Goal: Task Accomplishment & Management: Manage account settings

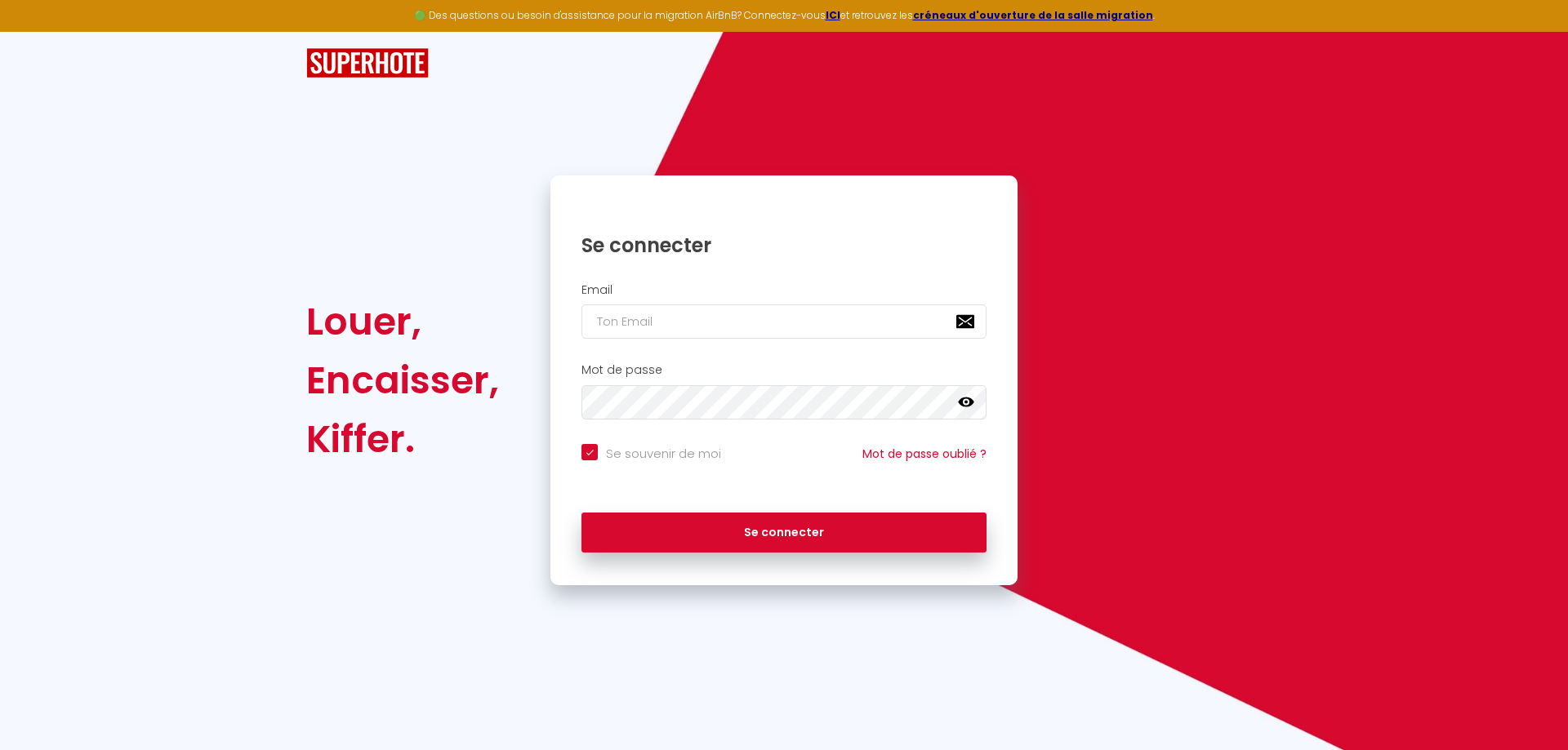
checkbox input "true"
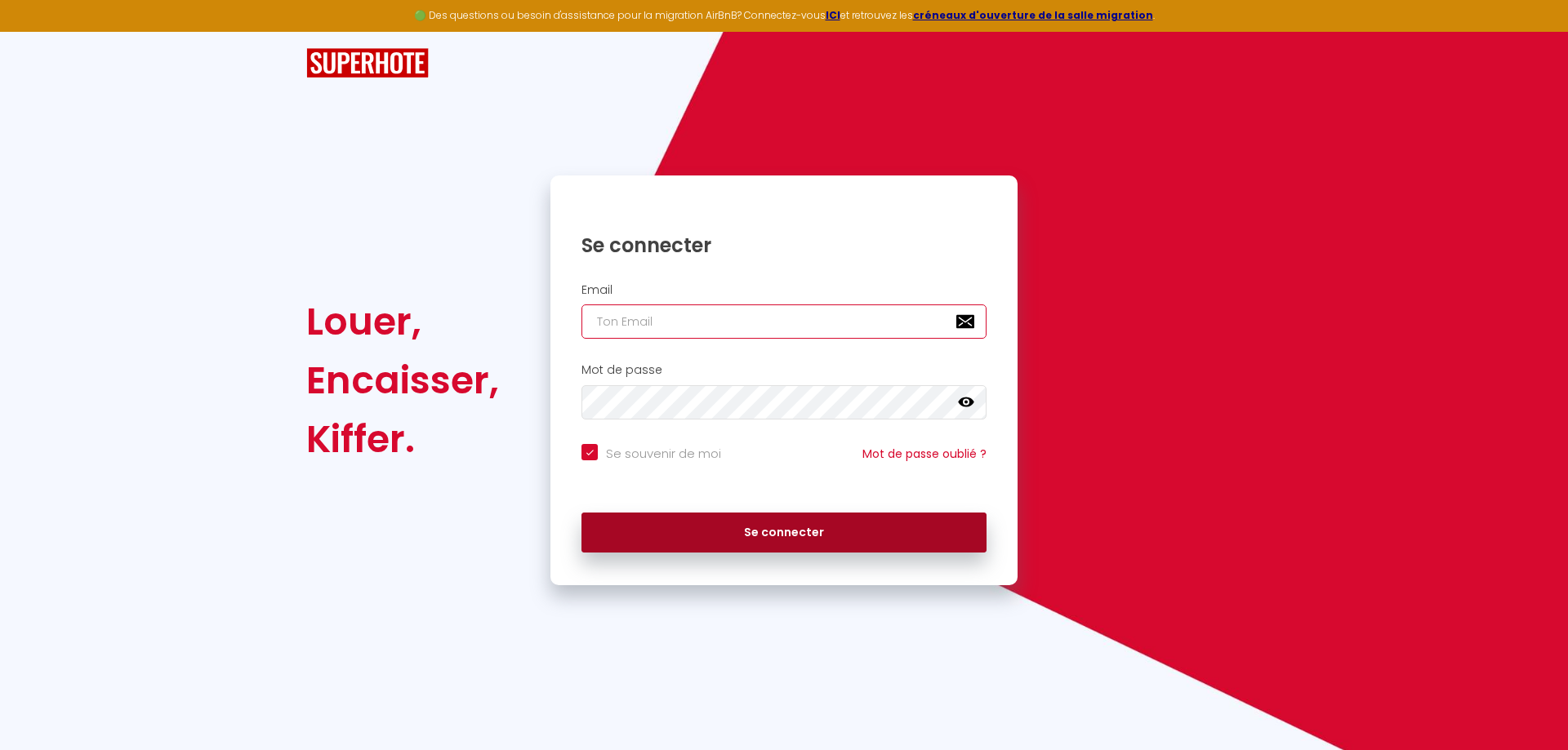
type input "[EMAIL_ADDRESS][DOMAIN_NAME]"
click at [790, 532] on button "Se connecter" at bounding box center [784, 533] width 405 height 41
checkbox input "true"
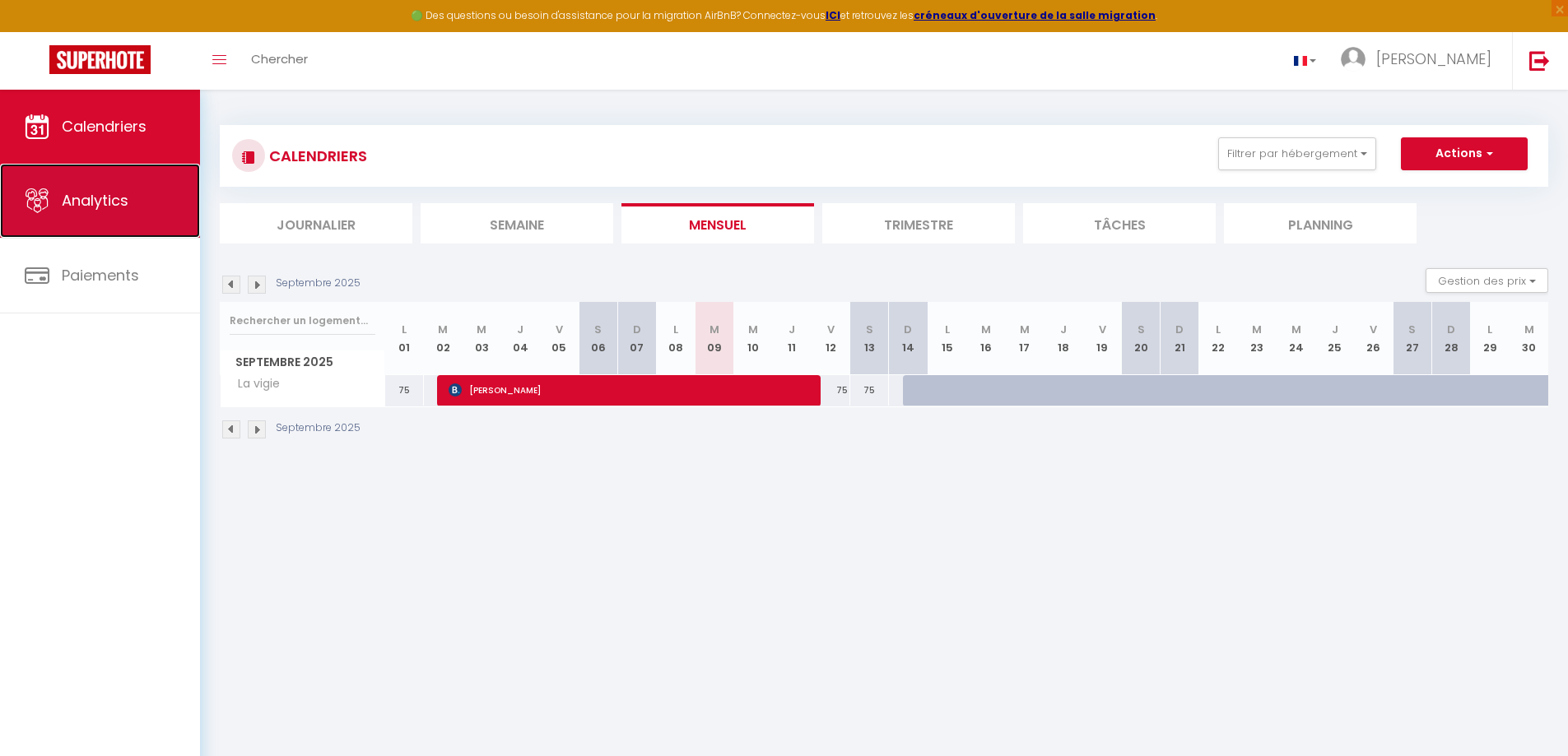
click at [120, 209] on span "Analytics" at bounding box center [95, 201] width 66 height 21
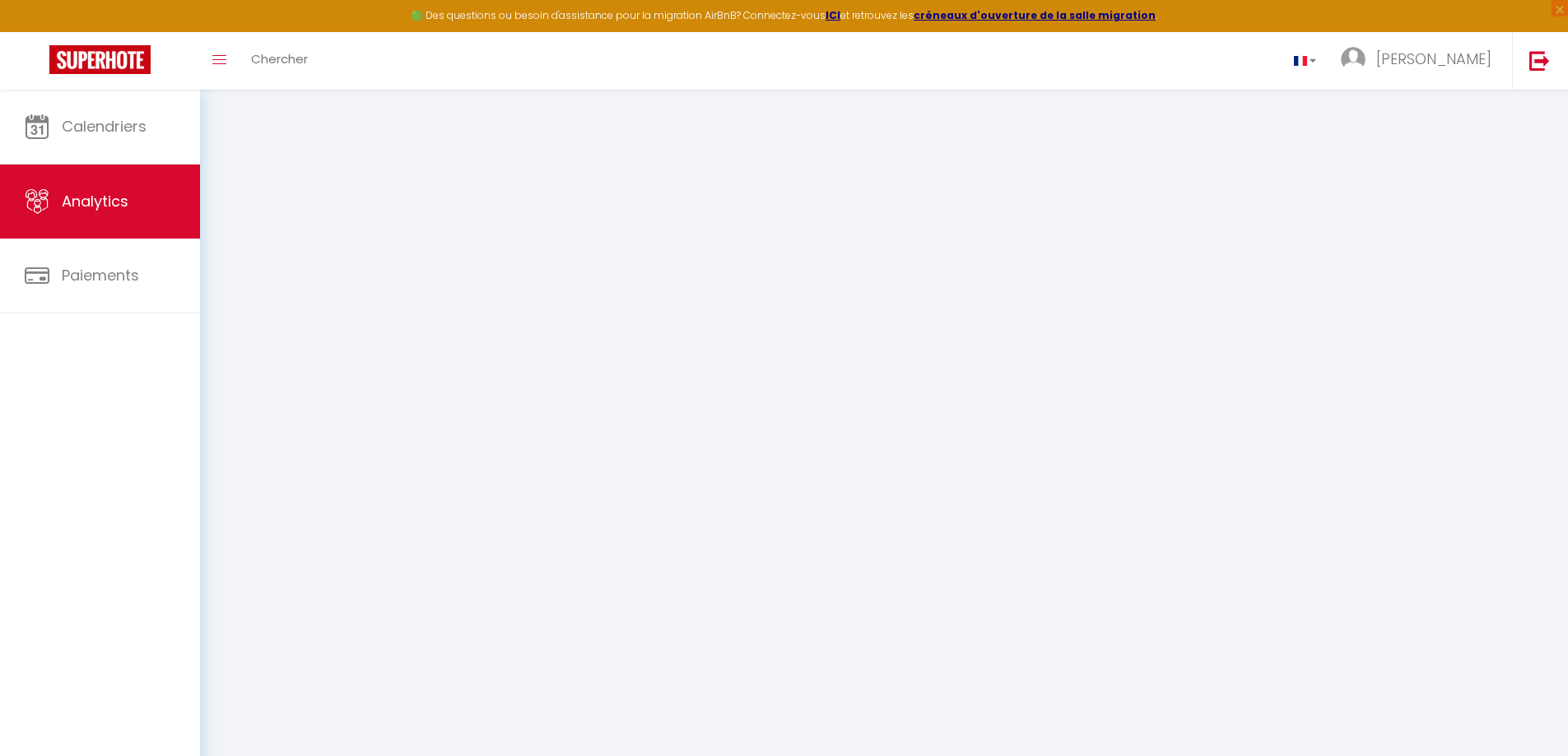
select select "2025"
select select "9"
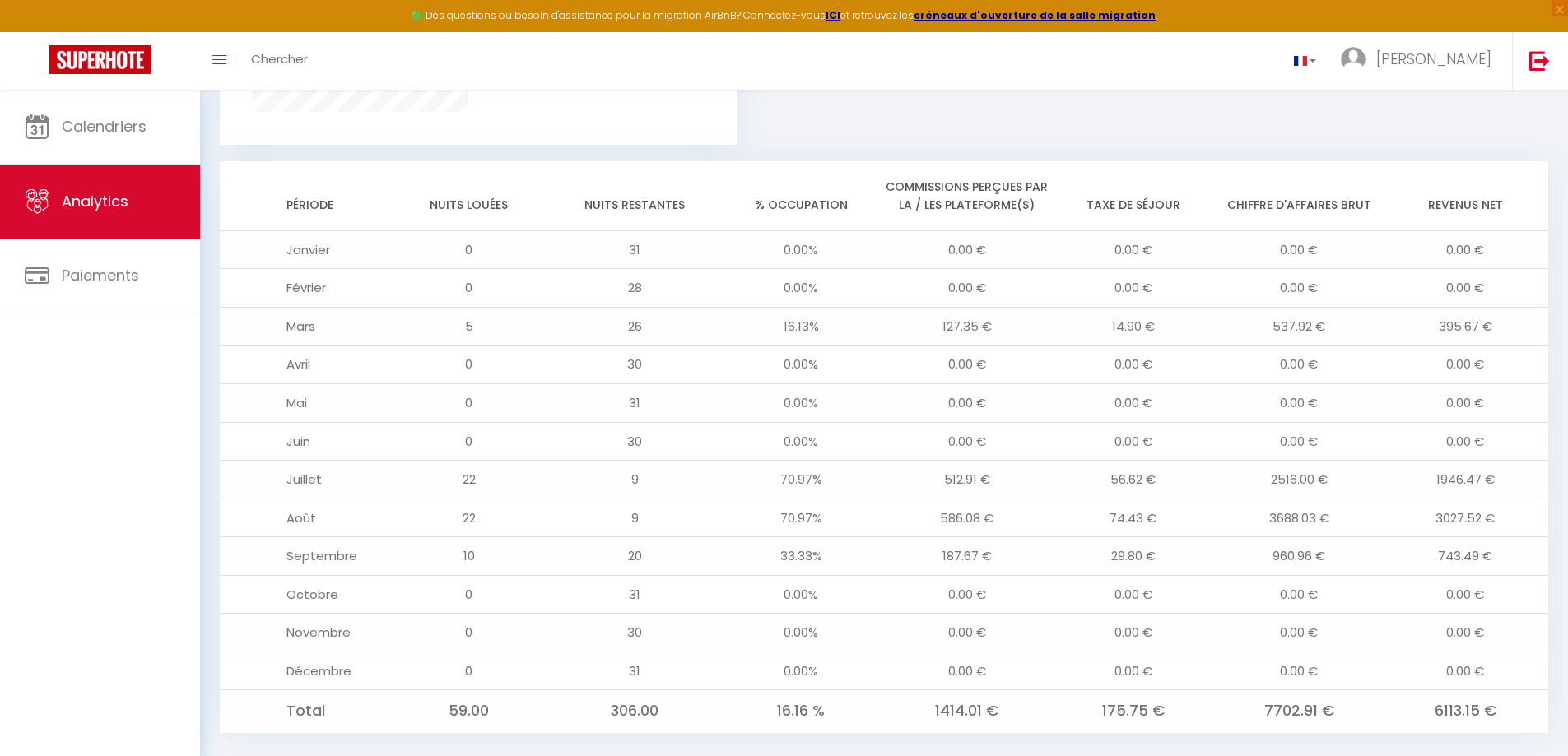
scroll to position [1263, 0]
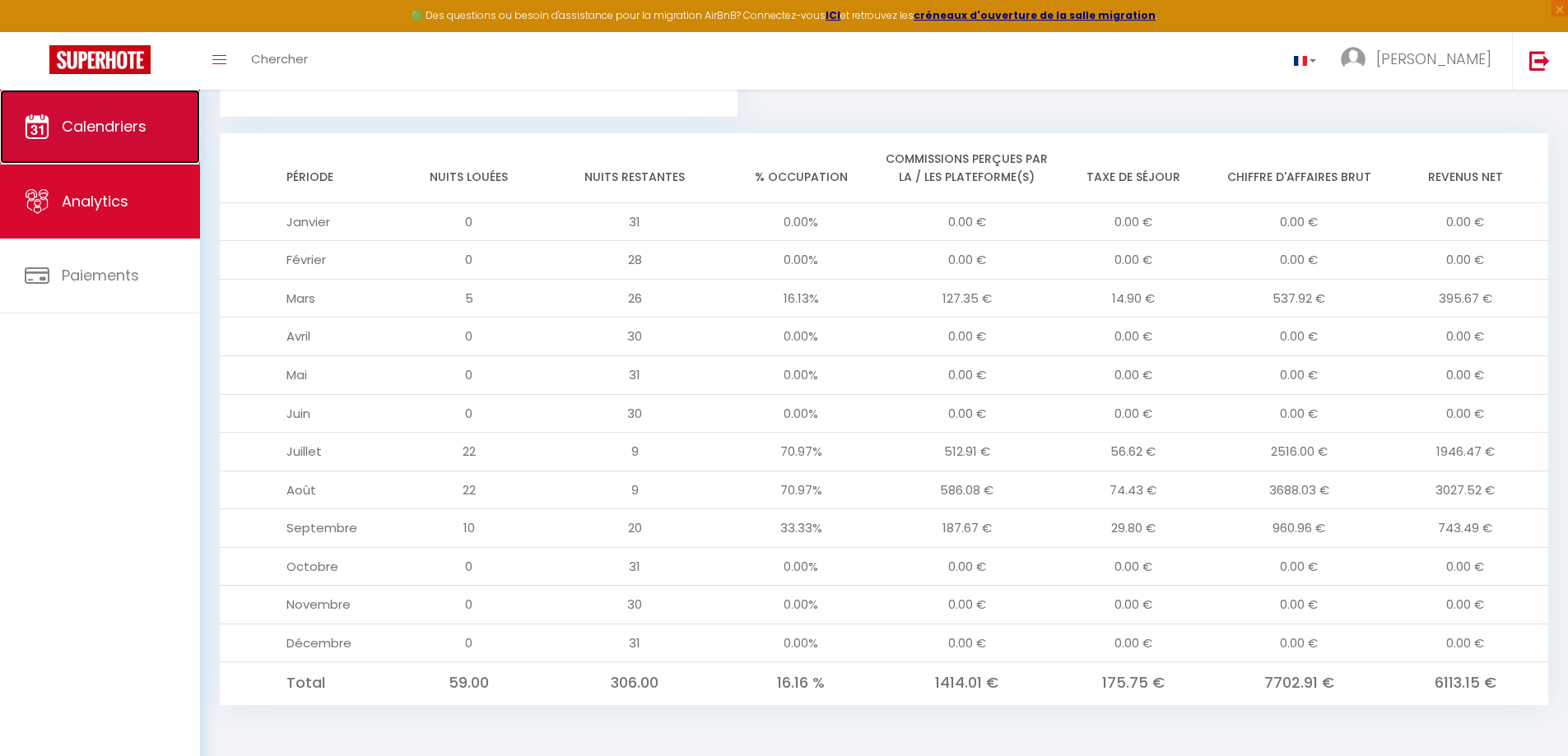
click at [92, 140] on link "Calendriers" at bounding box center [99, 126] width 200 height 74
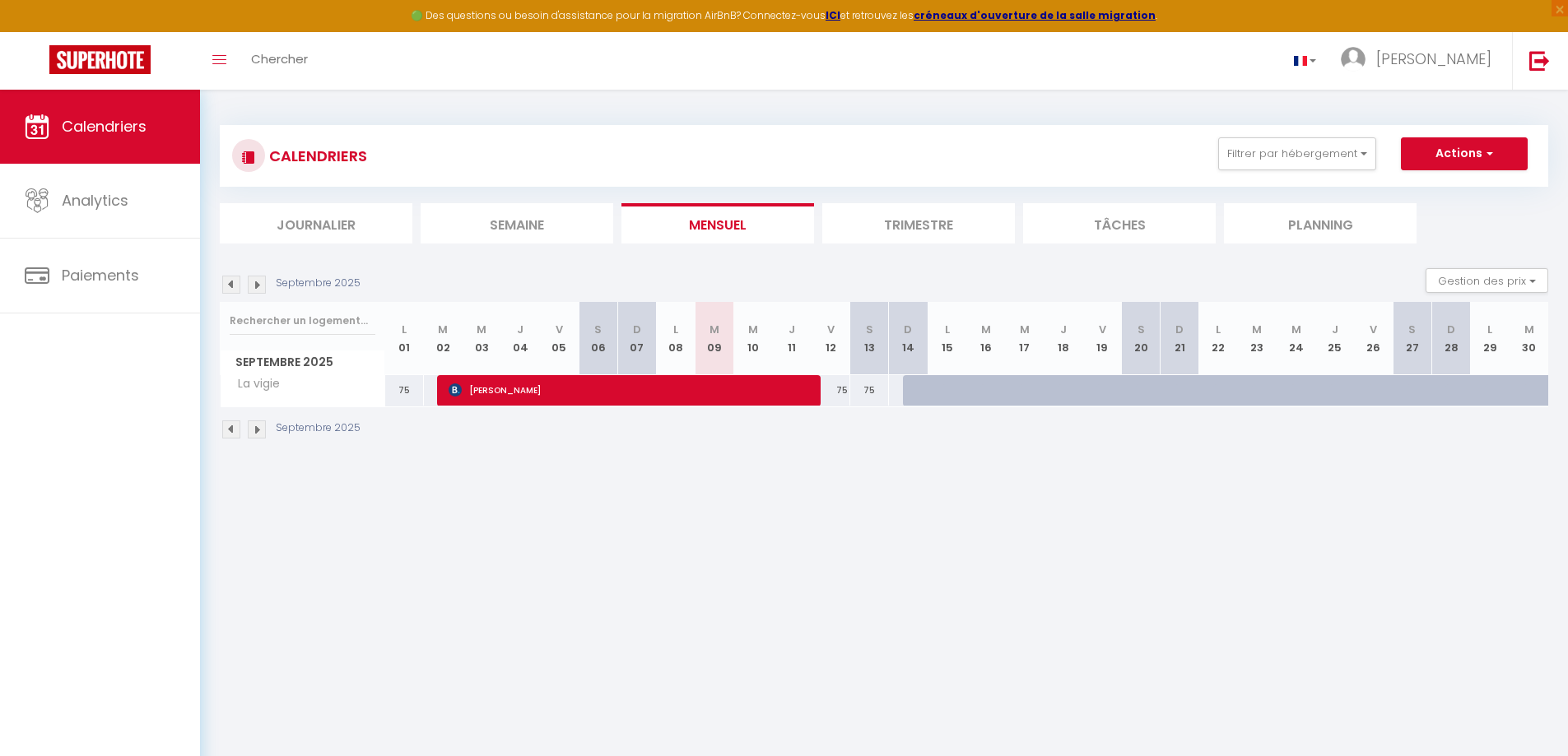
click at [227, 433] on img at bounding box center [231, 429] width 18 height 18
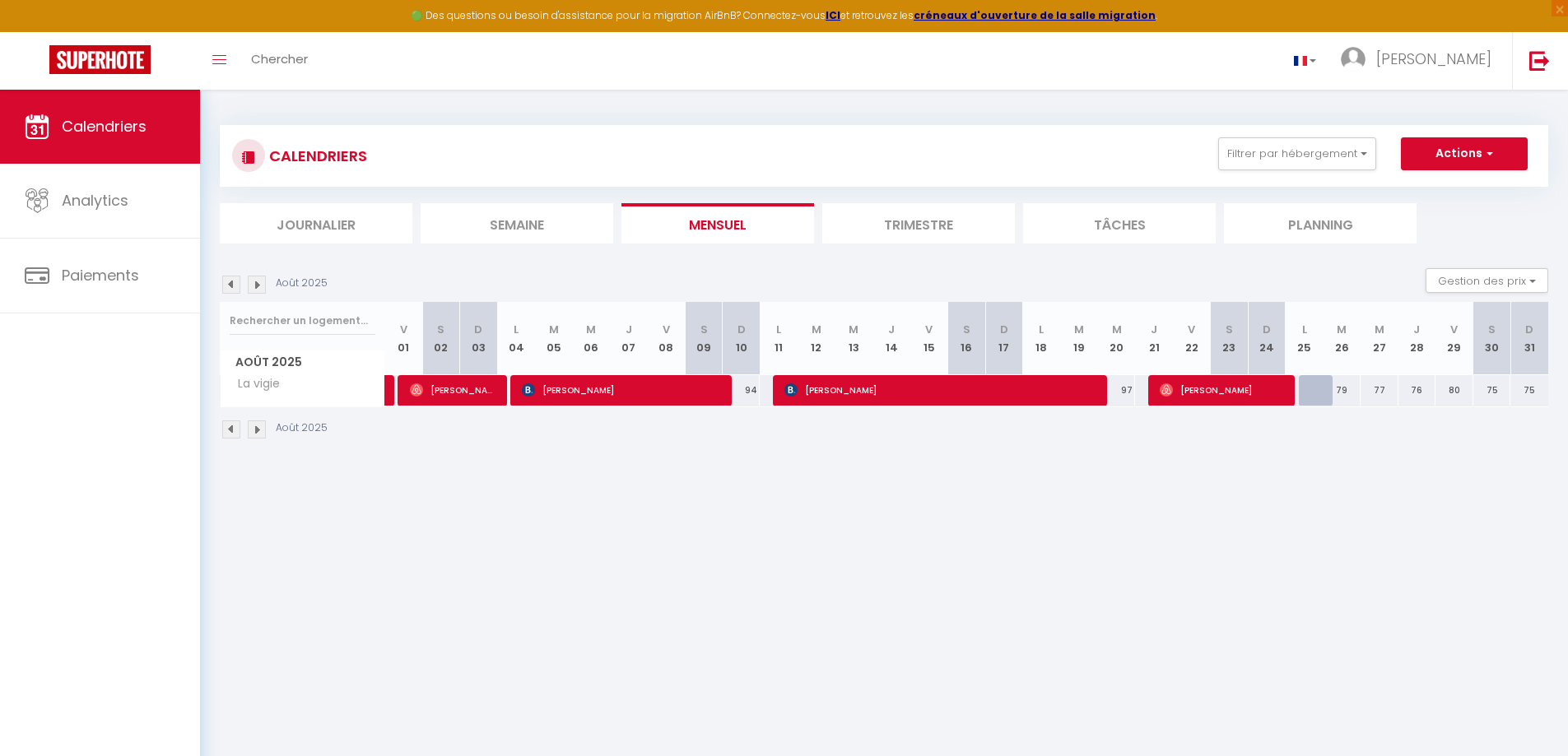
click at [230, 431] on img at bounding box center [231, 429] width 18 height 18
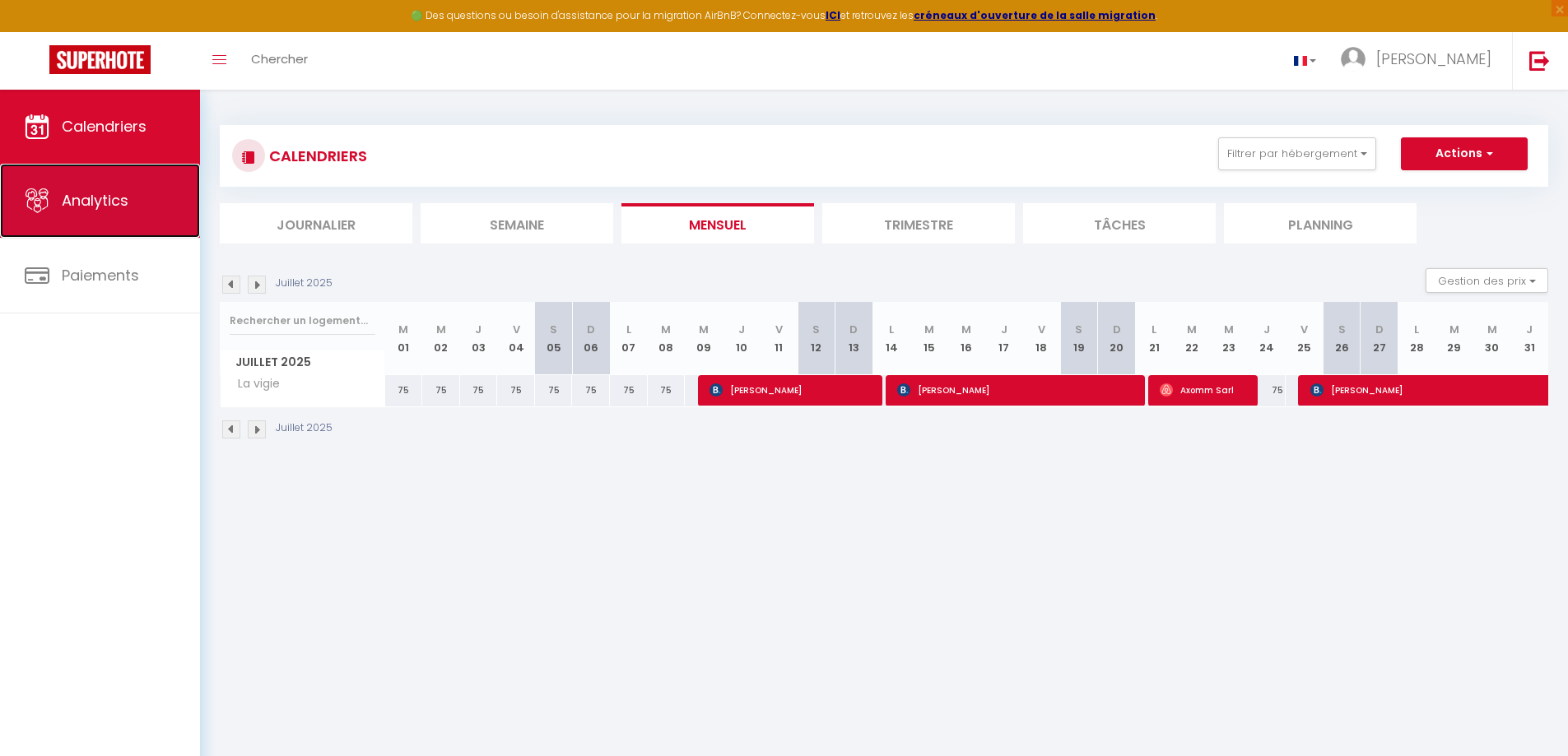
click at [135, 216] on link "Analytics" at bounding box center [99, 201] width 200 height 74
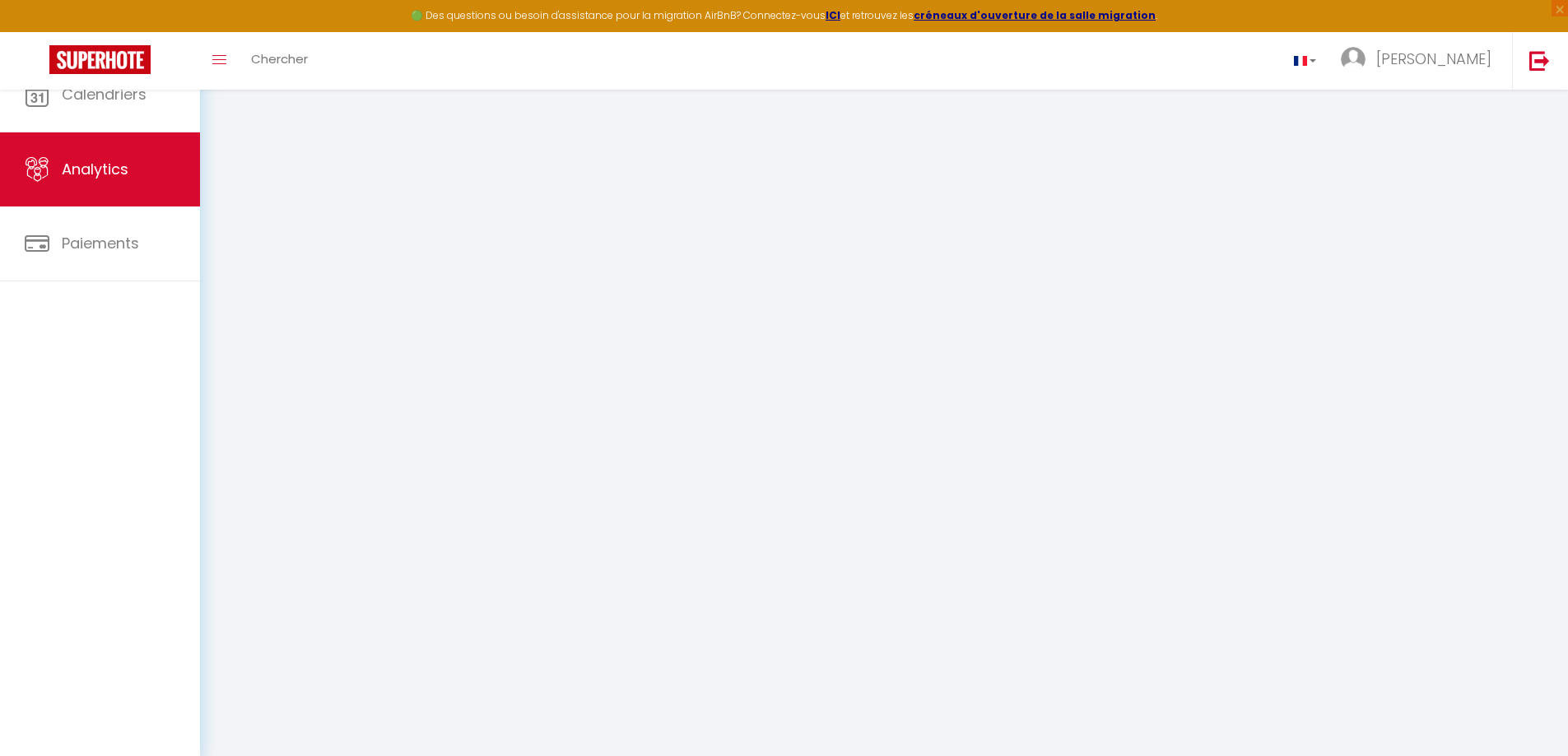
select select "2025"
select select "9"
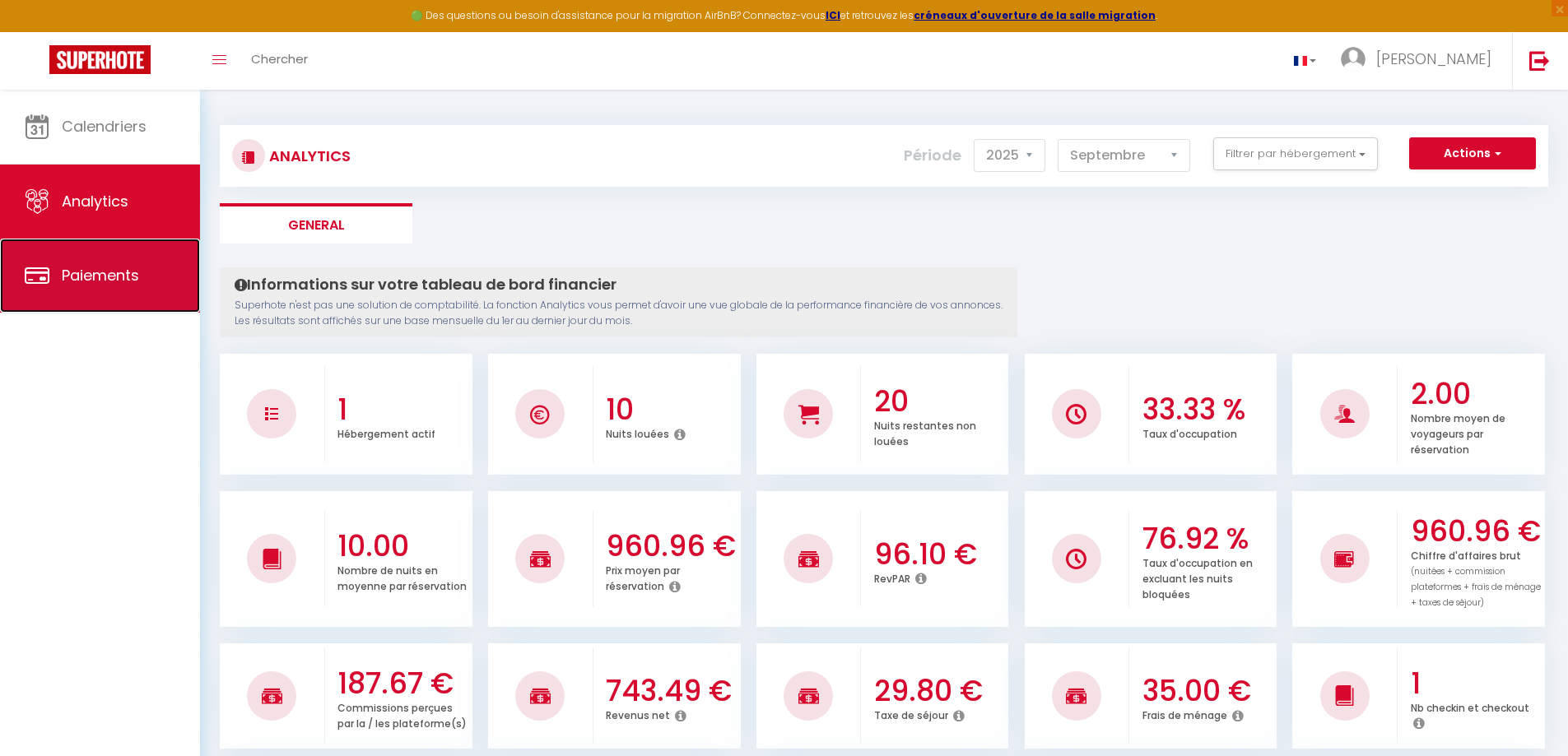
click at [110, 285] on span "Paiements" at bounding box center [100, 276] width 78 height 21
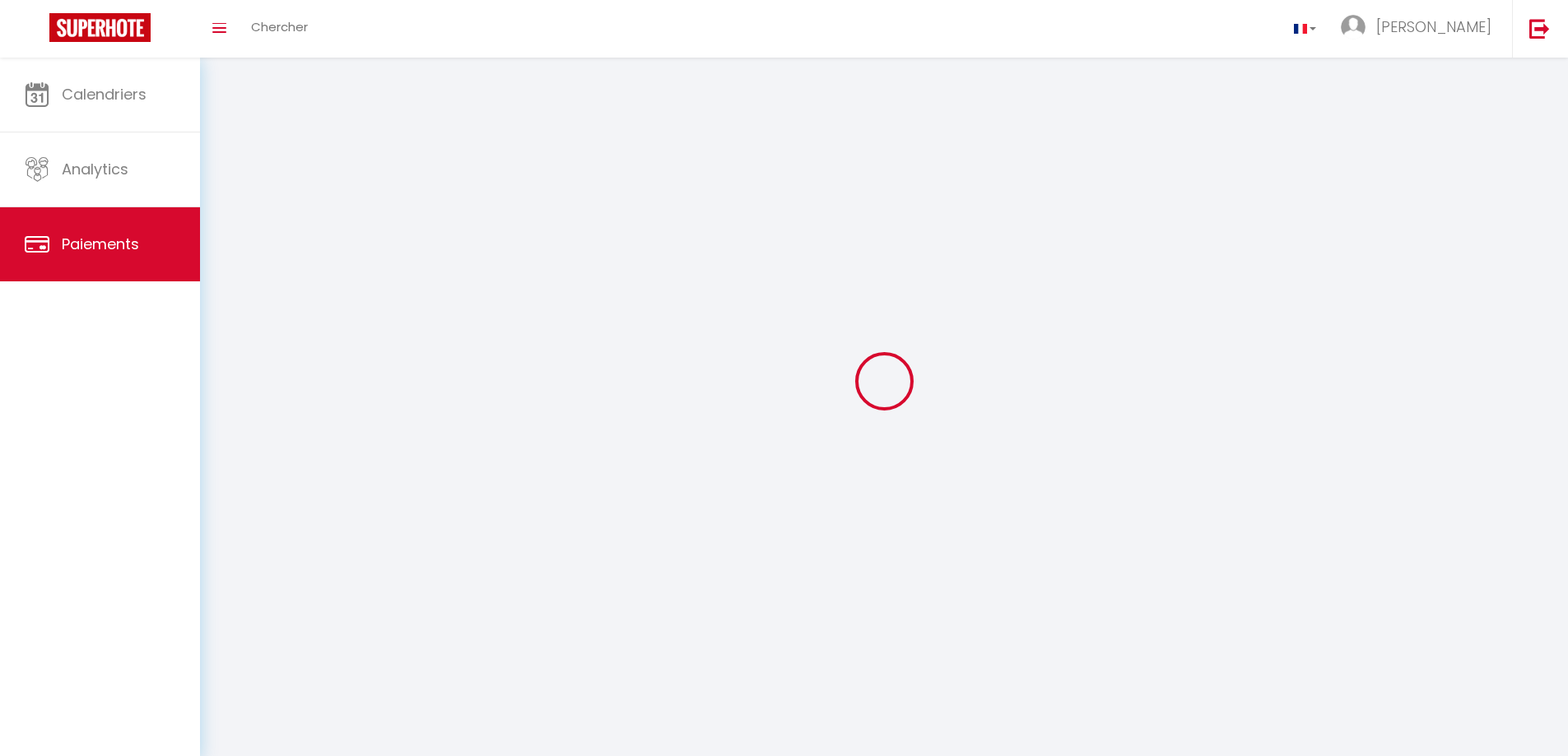
select select "2"
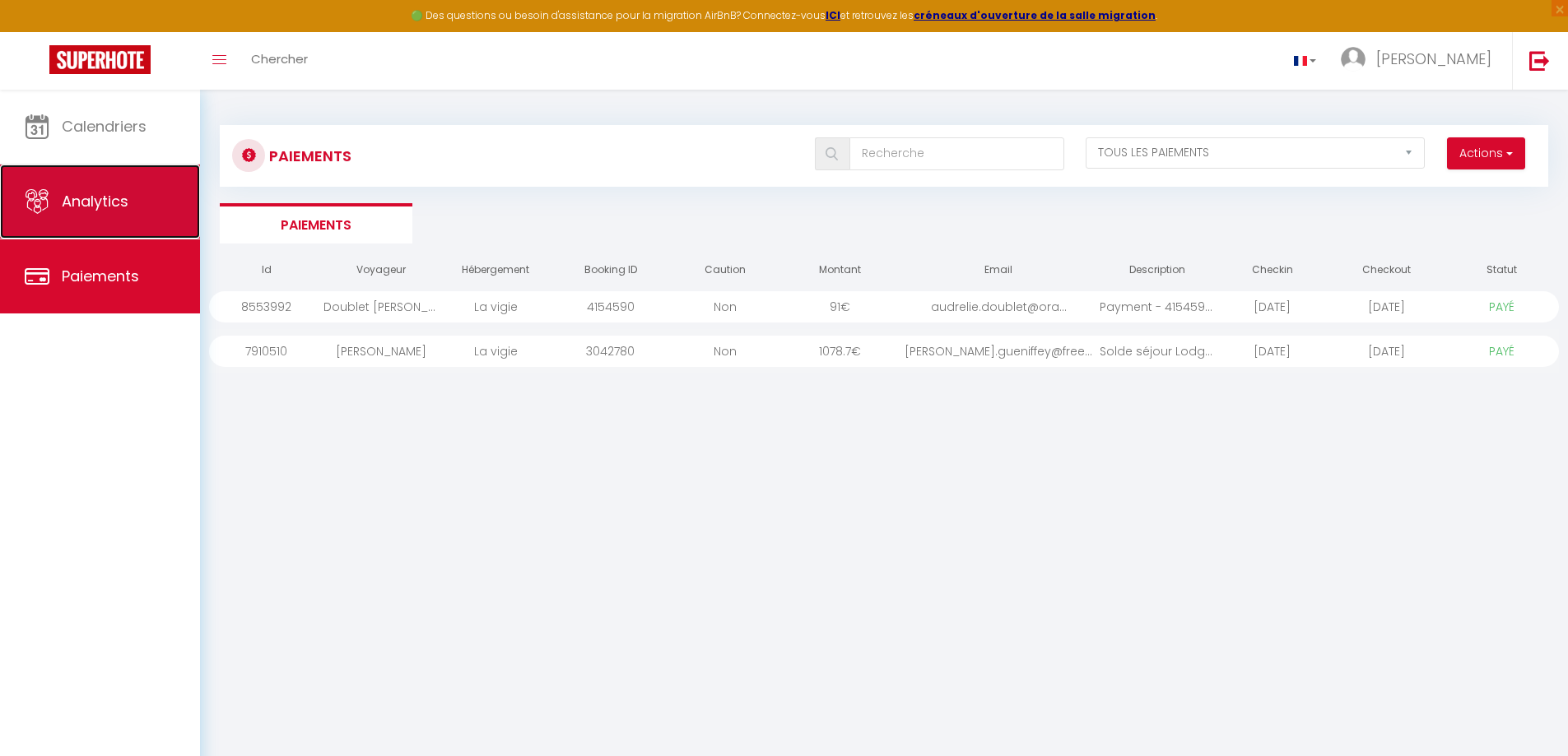
click at [102, 205] on span "Analytics" at bounding box center [95, 201] width 66 height 21
select select "2025"
select select "9"
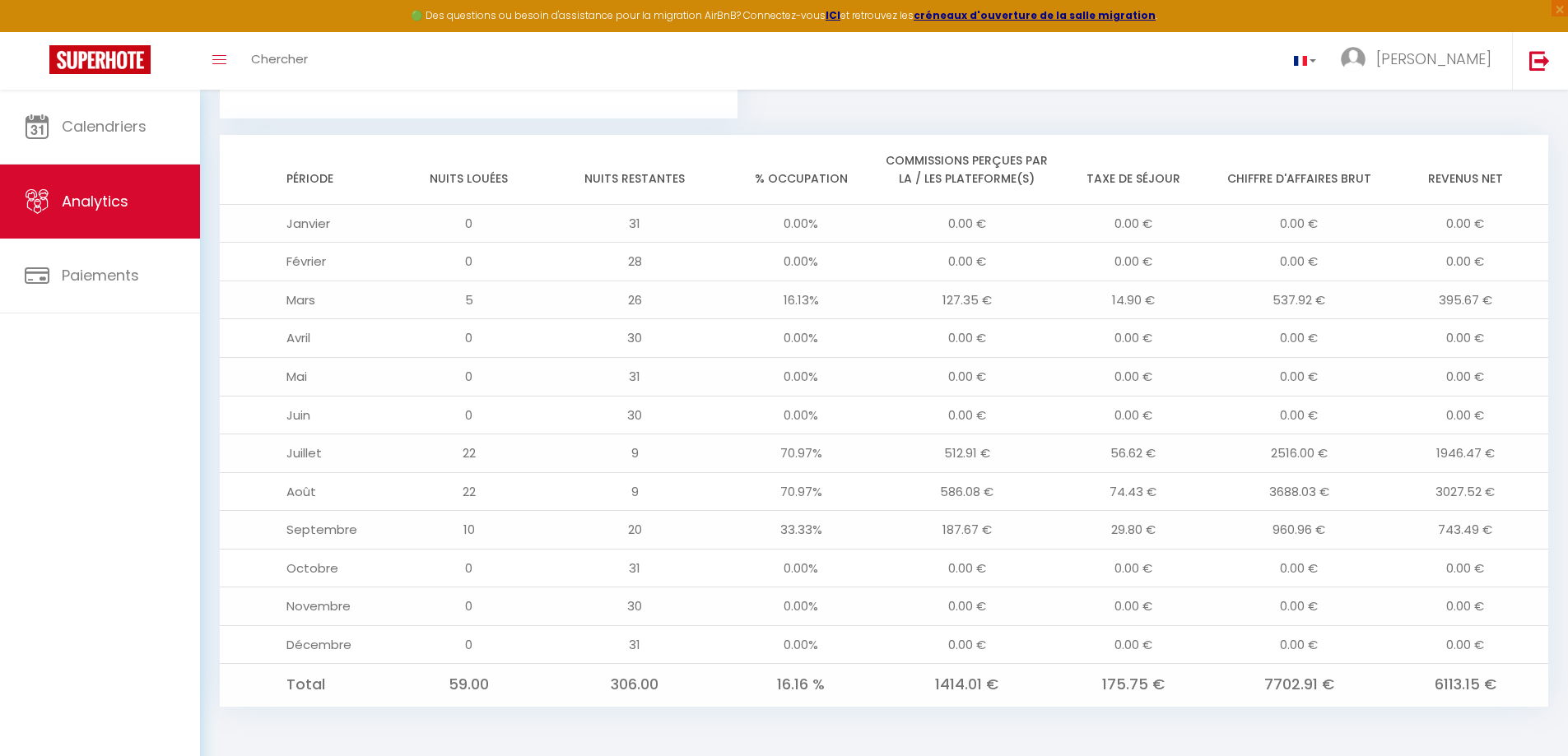
scroll to position [1263, 0]
